Goal: Information Seeking & Learning: Find contact information

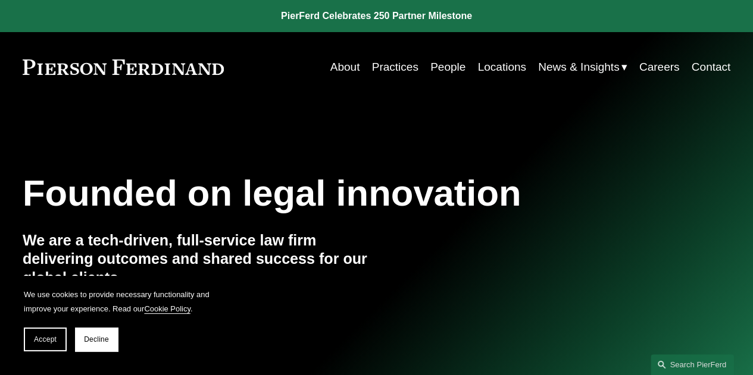
click at [660, 61] on link "Careers" at bounding box center [659, 67] width 40 height 23
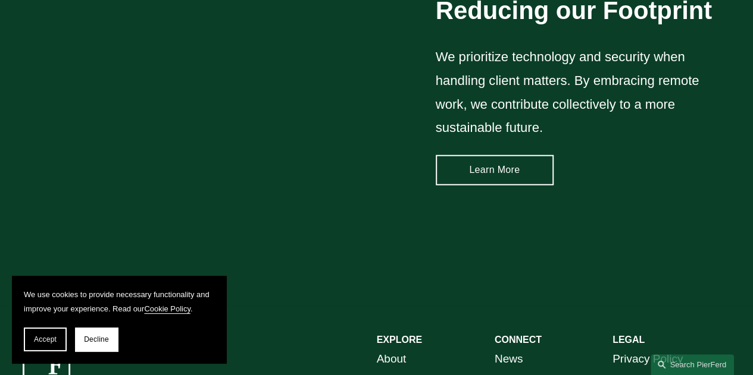
scroll to position [1669, 0]
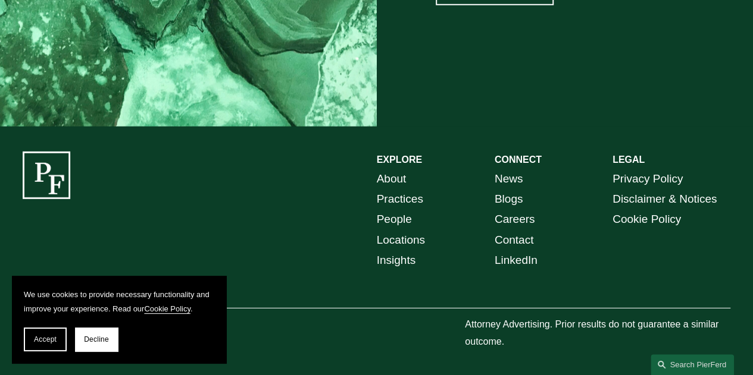
click at [516, 220] on link "Careers" at bounding box center [514, 219] width 40 height 20
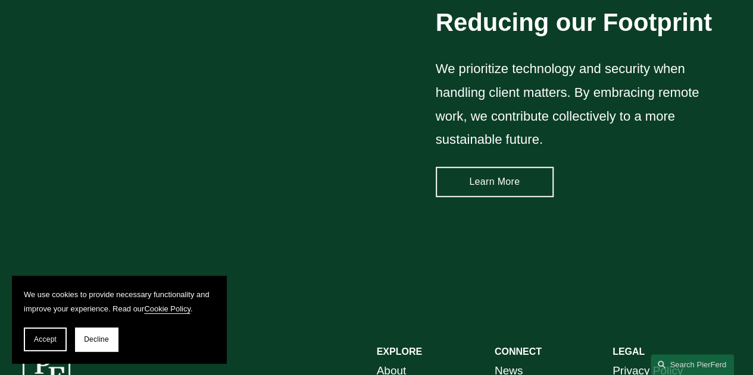
scroll to position [1669, 0]
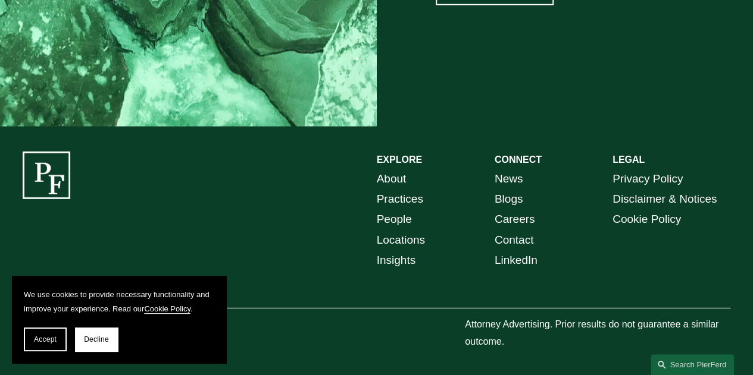
click at [399, 218] on link "People" at bounding box center [394, 219] width 35 height 20
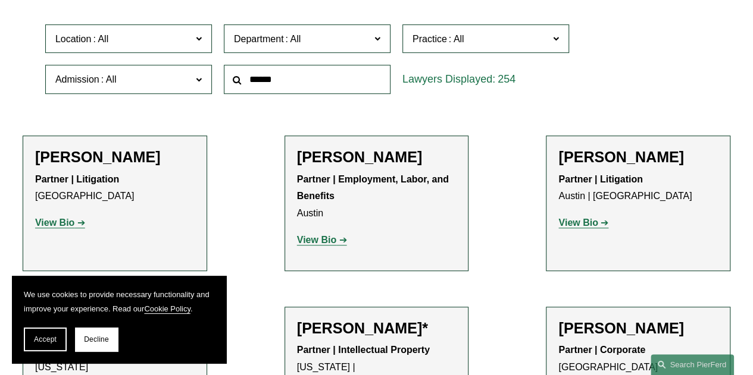
scroll to position [345, 0]
click at [195, 89] on label "Admission" at bounding box center [128, 78] width 167 height 29
click at [209, 41] on label "Location" at bounding box center [128, 38] width 167 height 29
click at [288, 36] on span at bounding box center [292, 38] width 19 height 10
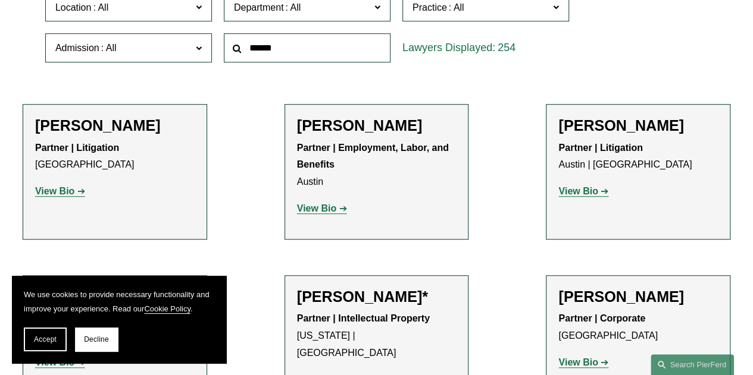
scroll to position [377, 0]
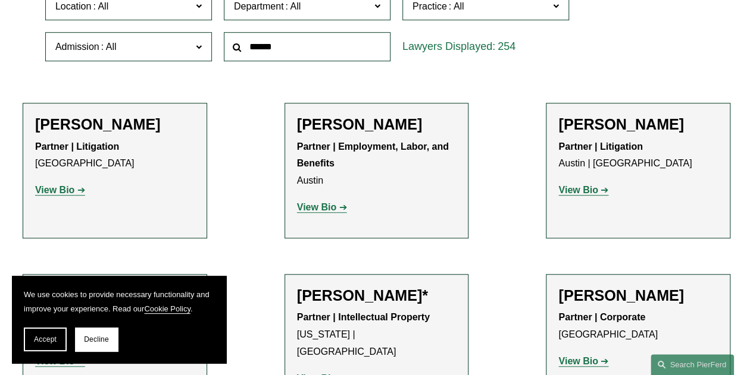
click at [0, 0] on link "Intellectual Property" at bounding box center [0, 0] width 0 height 0
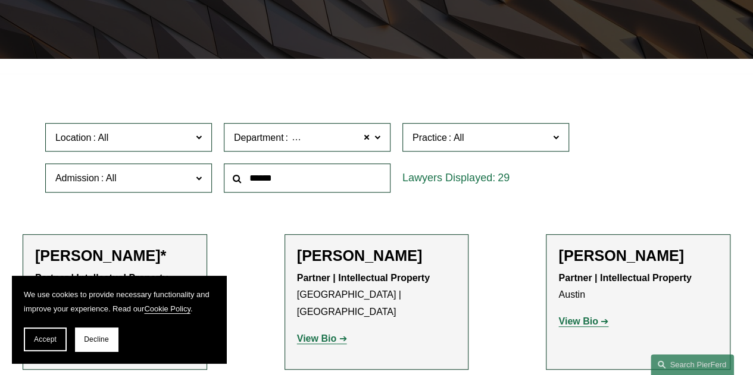
scroll to position [262, 0]
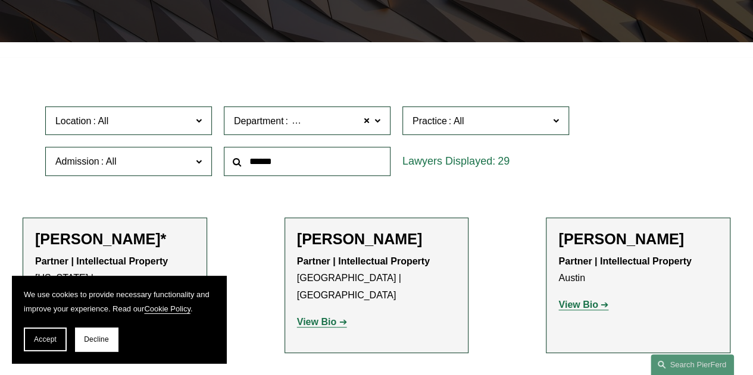
click at [456, 126] on span at bounding box center [456, 121] width 19 height 10
click at [0, 0] on link "FDA" at bounding box center [0, 0] width 0 height 0
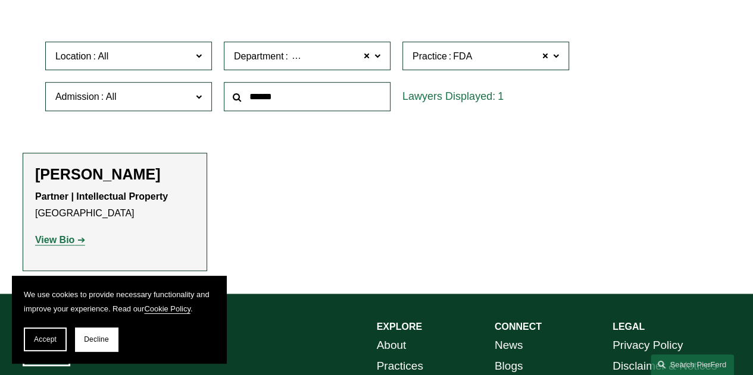
scroll to position [296, 0]
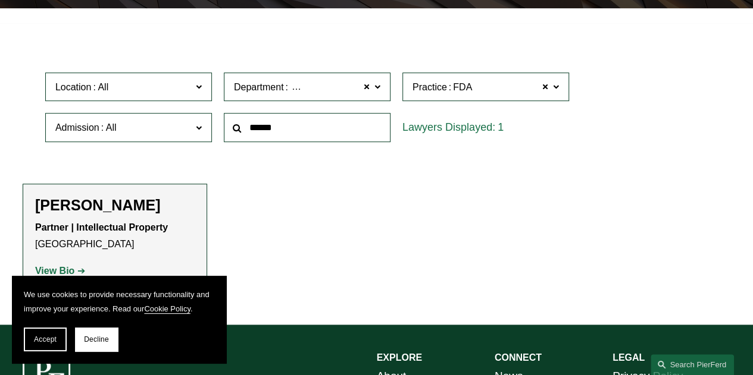
click at [509, 83] on span "Practice FDA" at bounding box center [480, 87] width 136 height 16
click at [0, 0] on link "Intellectual Property Litigation" at bounding box center [0, 0] width 0 height 0
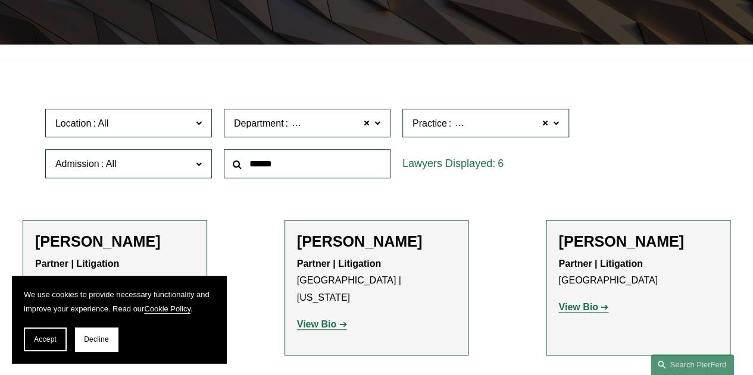
scroll to position [263, 0]
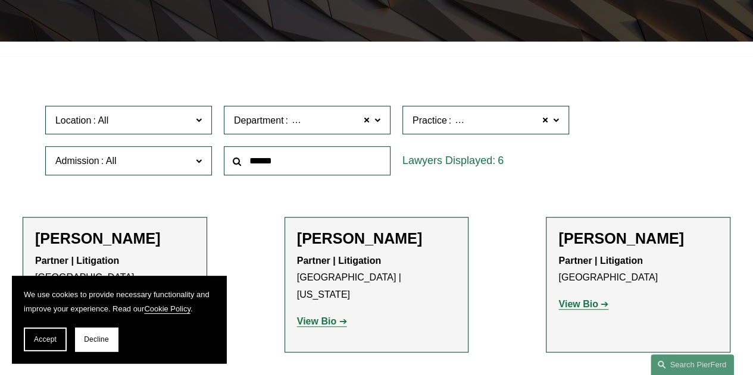
click at [513, 141] on div "Practice Intellectual Property Litigation Intellectual Property Litigation All …" at bounding box center [485, 120] width 178 height 41
click at [518, 128] on span "Practice Intellectual Property Litigation" at bounding box center [480, 120] width 136 height 16
click at [609, 108] on div "Location All [GEOGRAPHIC_DATA] [GEOGRAPHIC_DATA] [GEOGRAPHIC_DATA] [GEOGRAPHIC_…" at bounding box center [376, 141] width 674 height 82
